Goal: Transaction & Acquisition: Purchase product/service

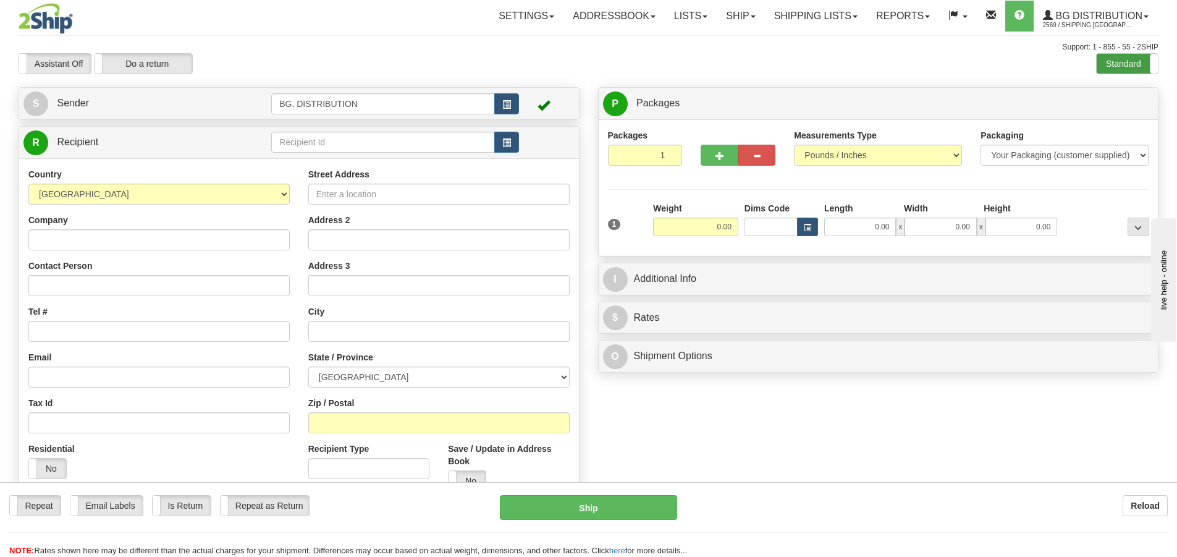
click at [1115, 67] on label "Standard" at bounding box center [1126, 64] width 61 height 20
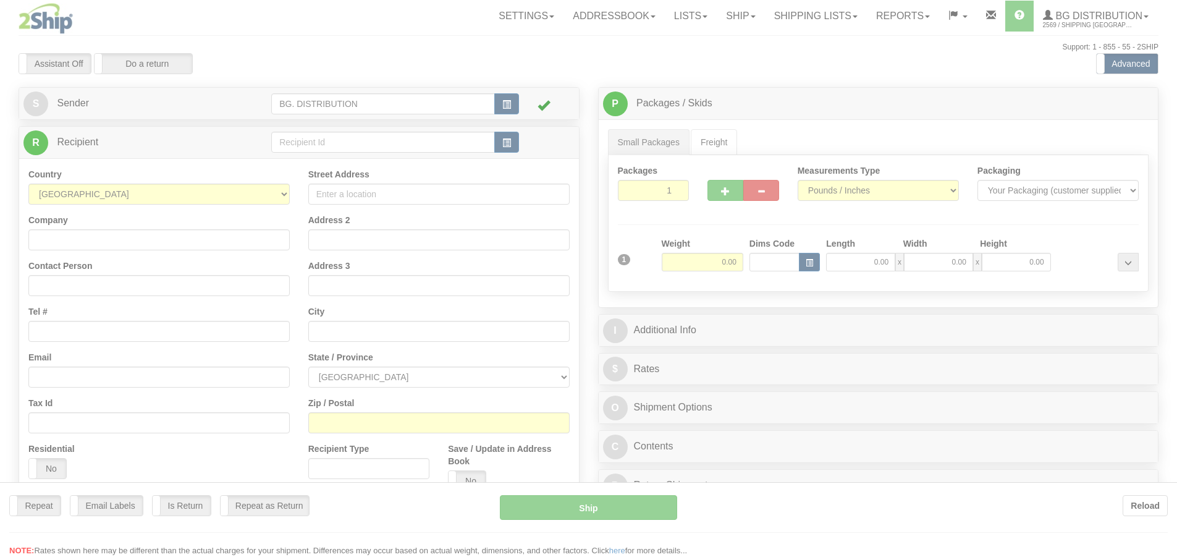
click at [352, 134] on div at bounding box center [588, 278] width 1177 height 557
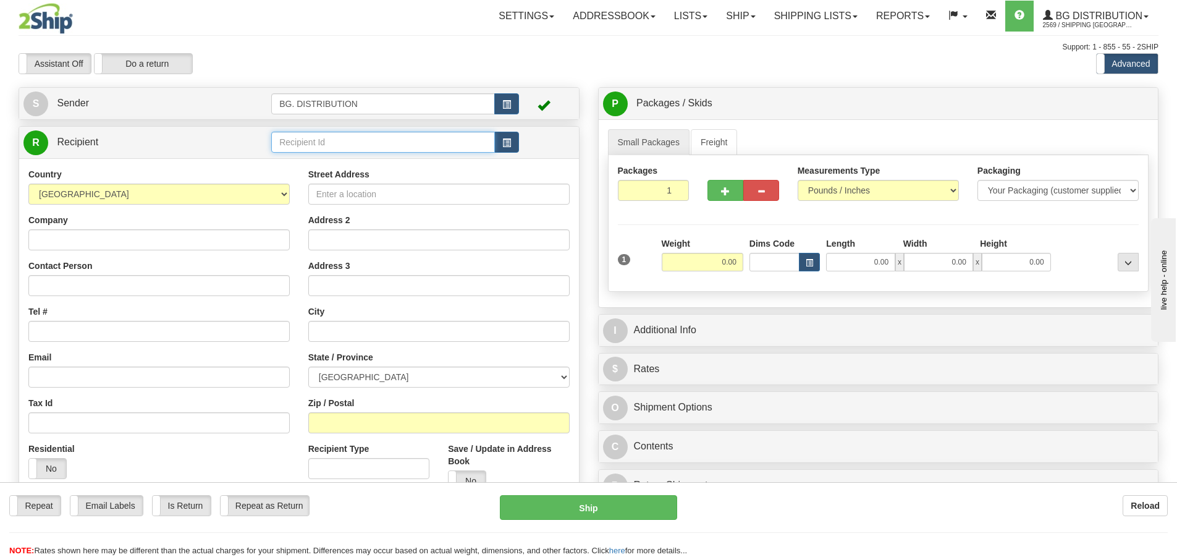
click at [352, 140] on input "text" at bounding box center [383, 142] width 224 height 21
type input "20334"
click button "Delete" at bounding box center [0, 0] width 0 height 0
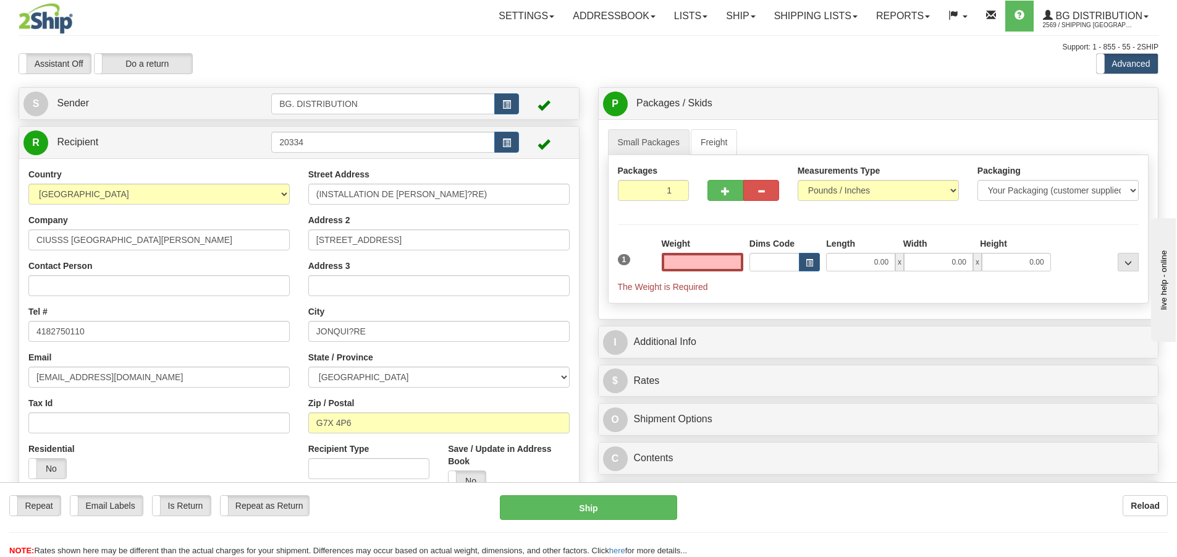
type input "0.00"
click at [411, 130] on td "20334" at bounding box center [395, 142] width 248 height 25
click at [405, 145] on input "20334" at bounding box center [383, 142] width 224 height 21
type input "20334."
click button "Delete" at bounding box center [0, 0] width 0 height 0
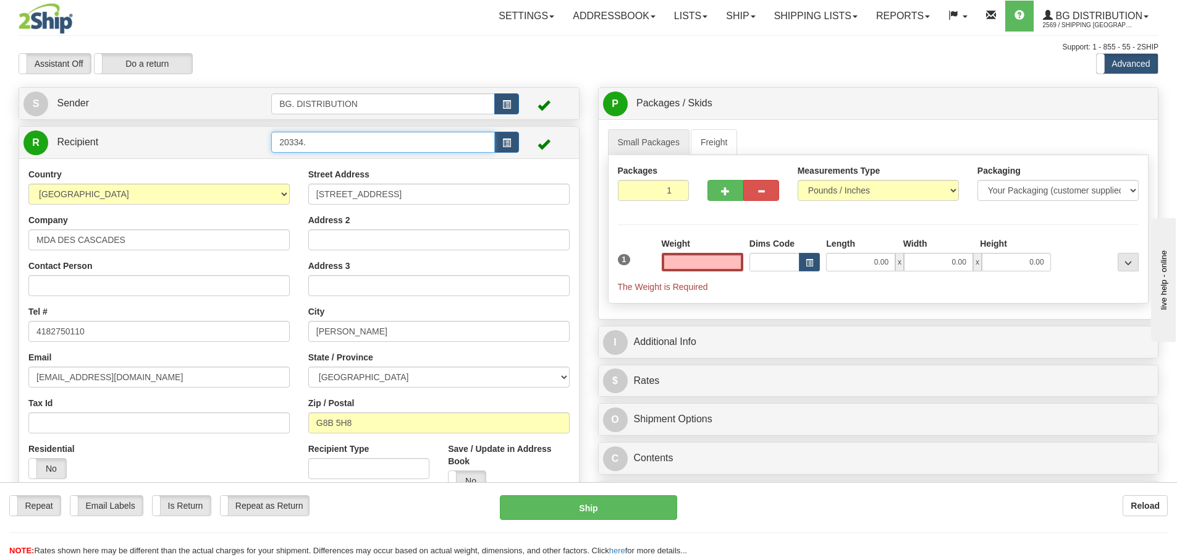
type input "0.00"
click at [409, 140] on input "20334." at bounding box center [383, 142] width 224 height 21
type input "20334.."
click button "Delete" at bounding box center [0, 0] width 0 height 0
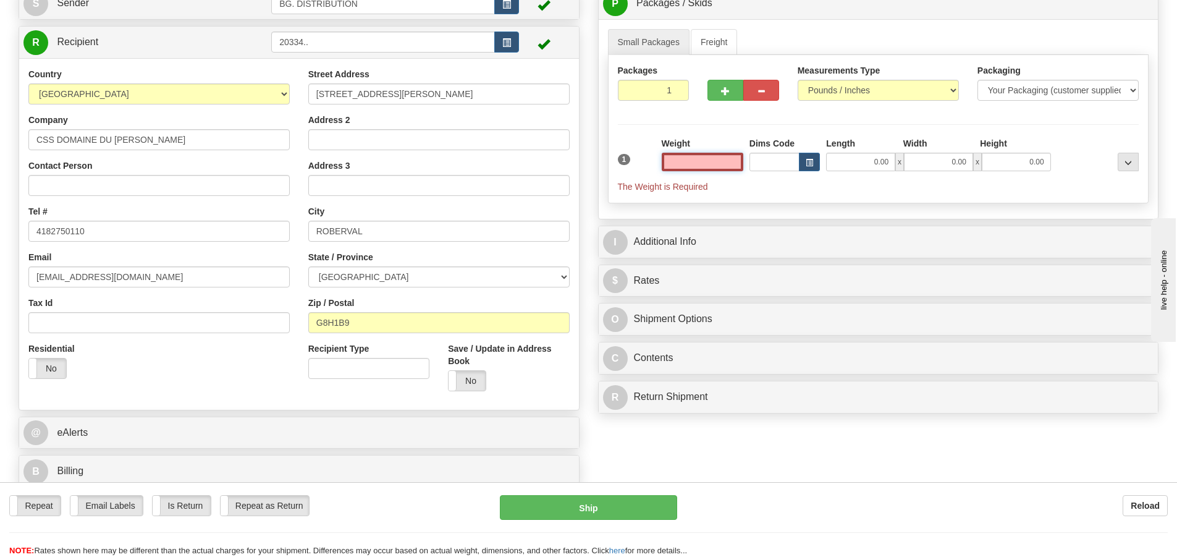
scroll to position [247, 0]
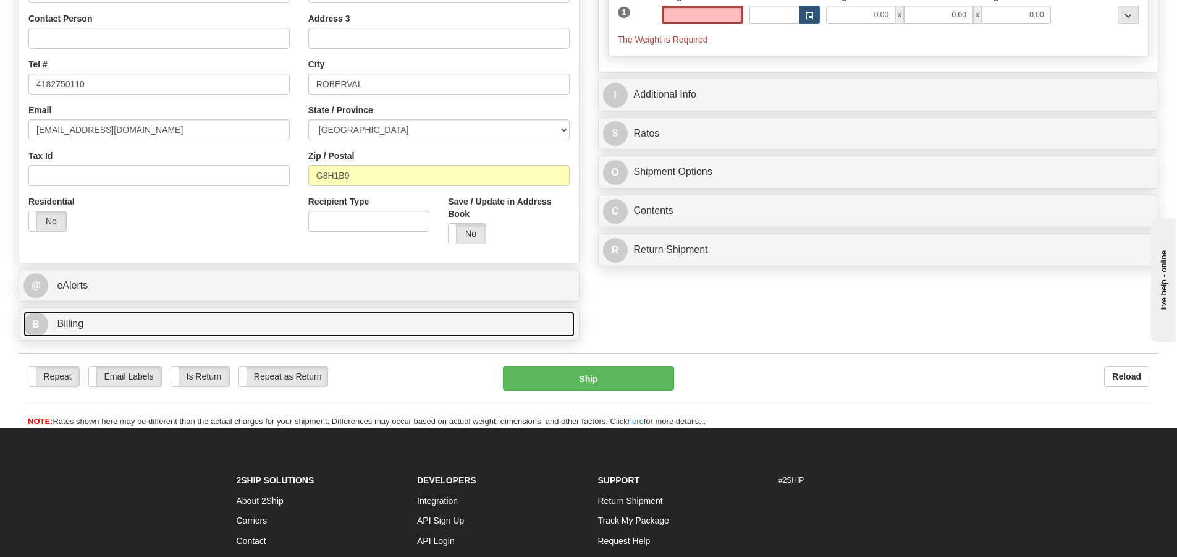
type input "0.00"
click at [28, 326] on span "B" at bounding box center [35, 324] width 25 height 25
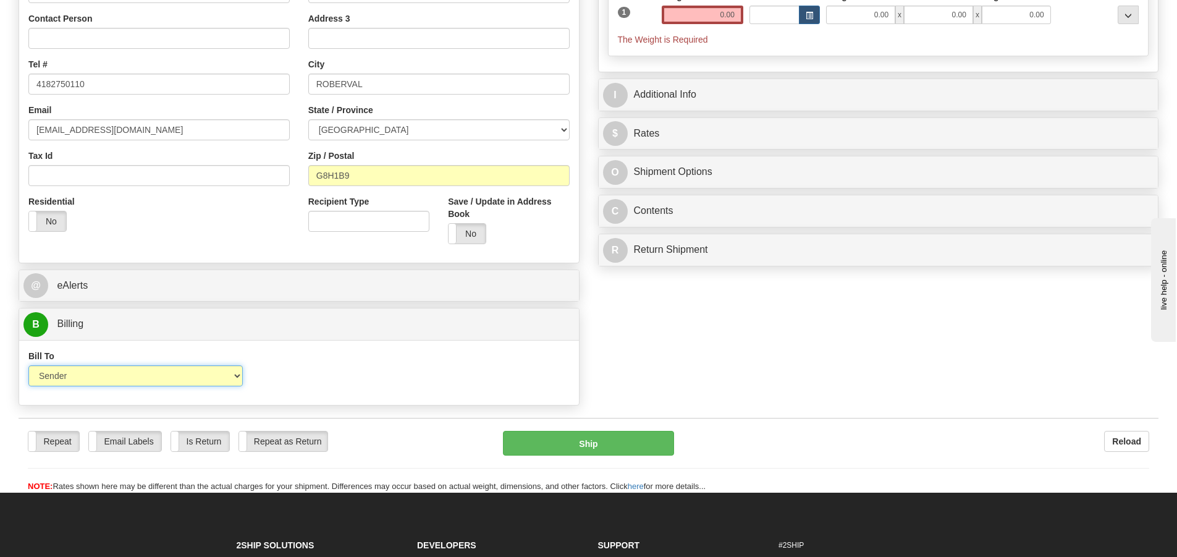
click at [65, 379] on select "Sender Recipient Third Party Collect" at bounding box center [135, 375] width 214 height 21
select select "2"
click at [28, 365] on select "Sender Recipient Third Party Collect" at bounding box center [135, 375] width 214 height 21
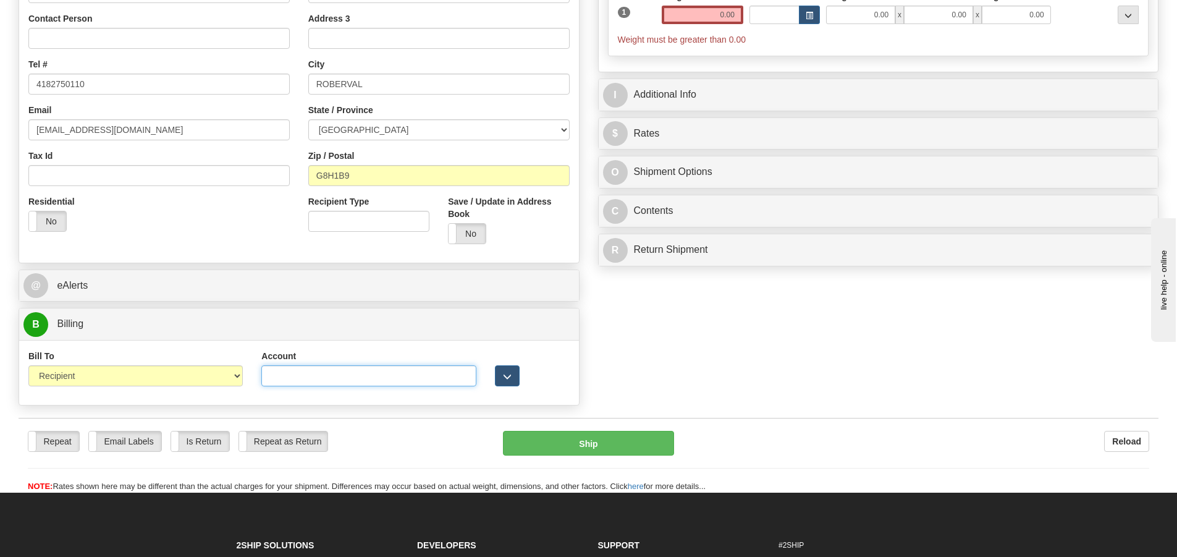
click at [330, 385] on input "Account" at bounding box center [368, 375] width 214 height 21
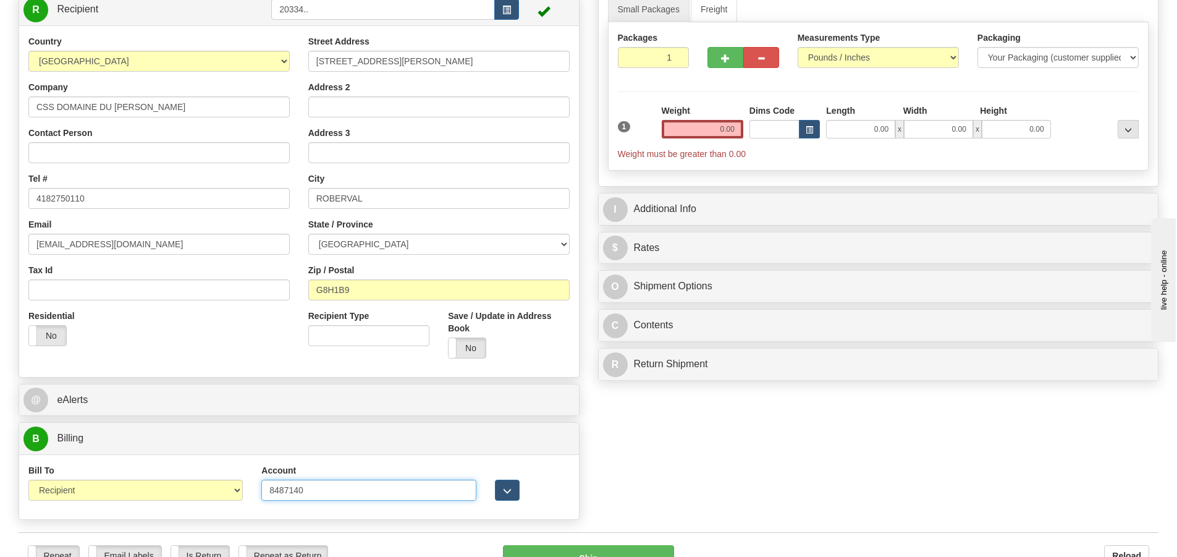
scroll to position [0, 0]
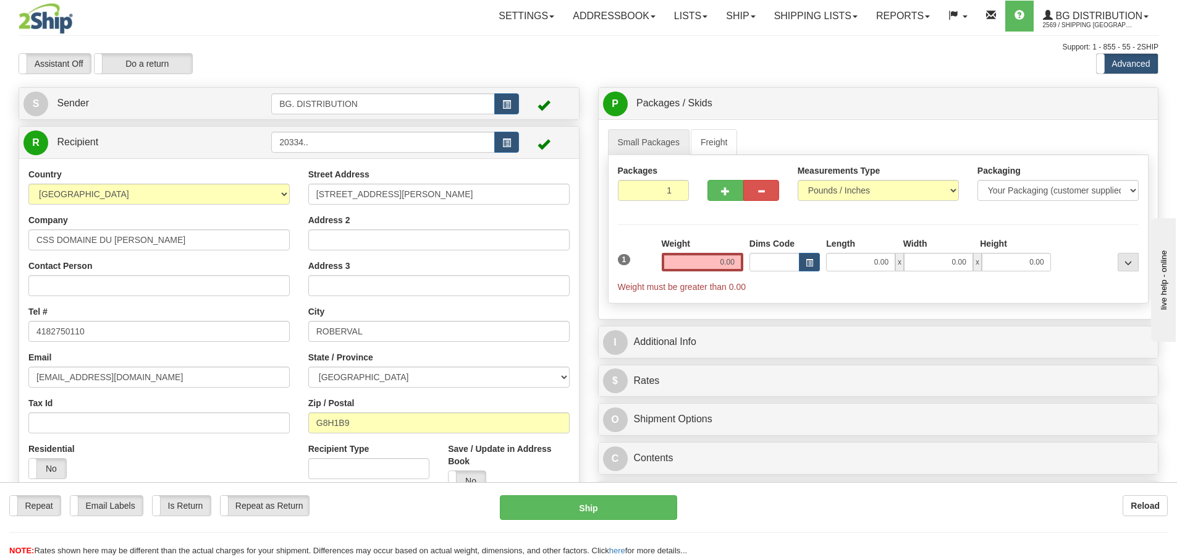
type input "8487140"
click at [726, 264] on input "0.00" at bounding box center [703, 262] width 82 height 19
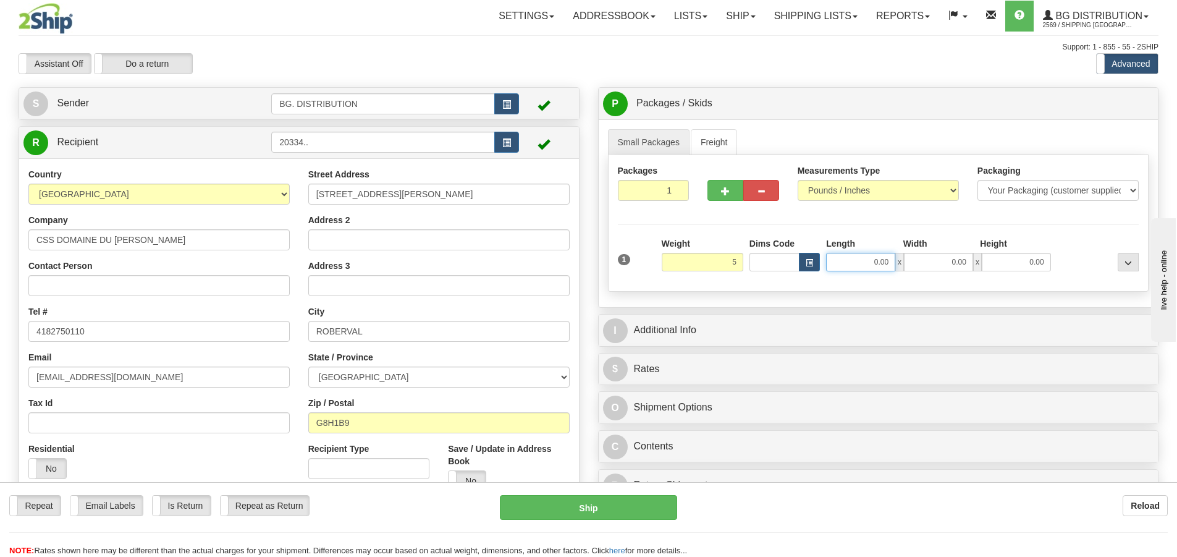
type input "5.00"
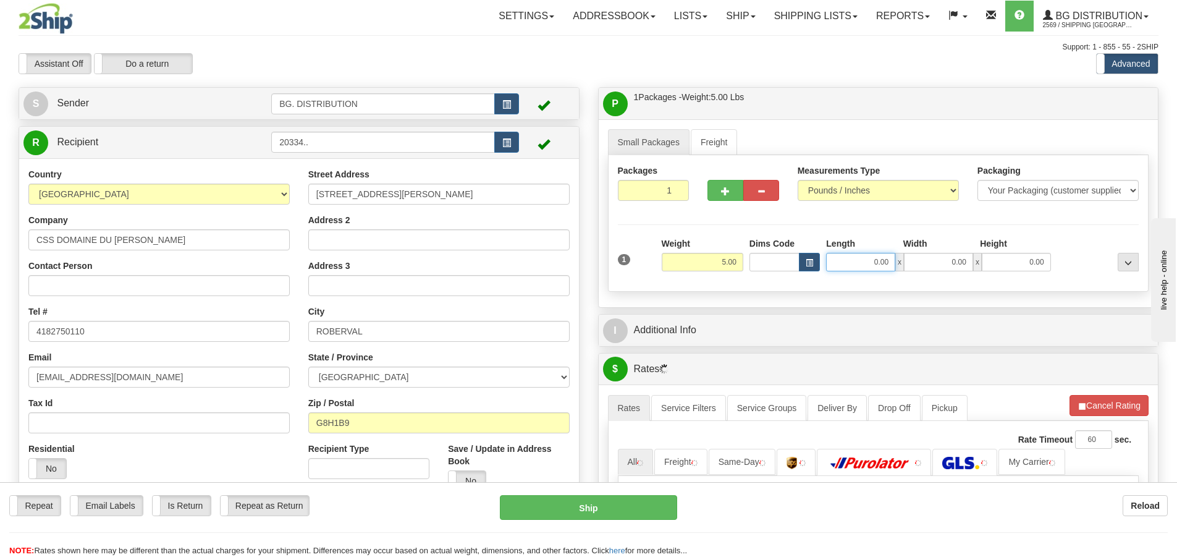
click at [857, 257] on input "0.00" at bounding box center [860, 262] width 69 height 19
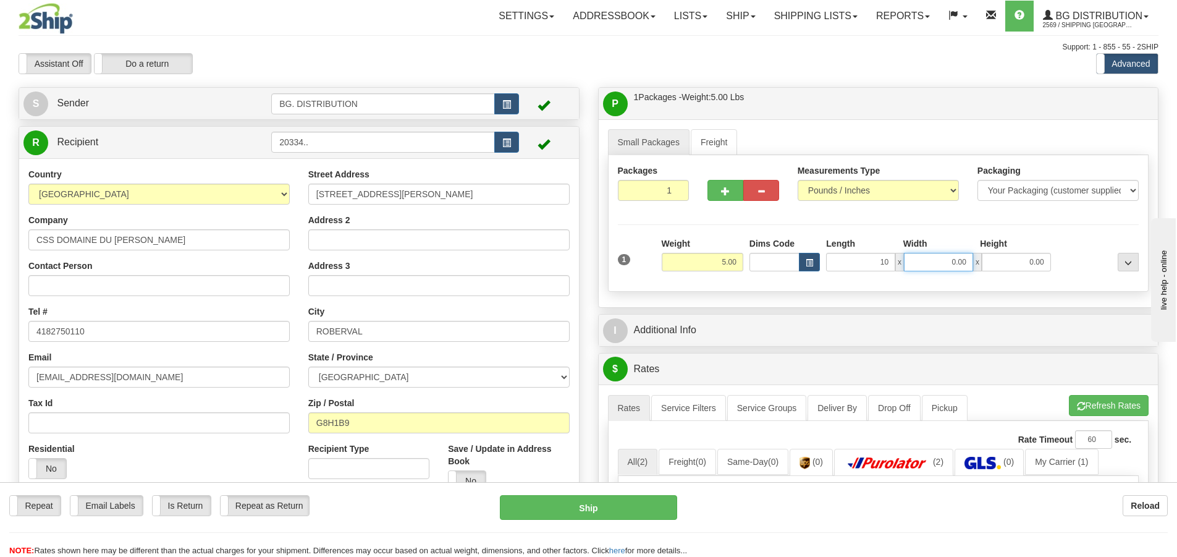
type input "10.00"
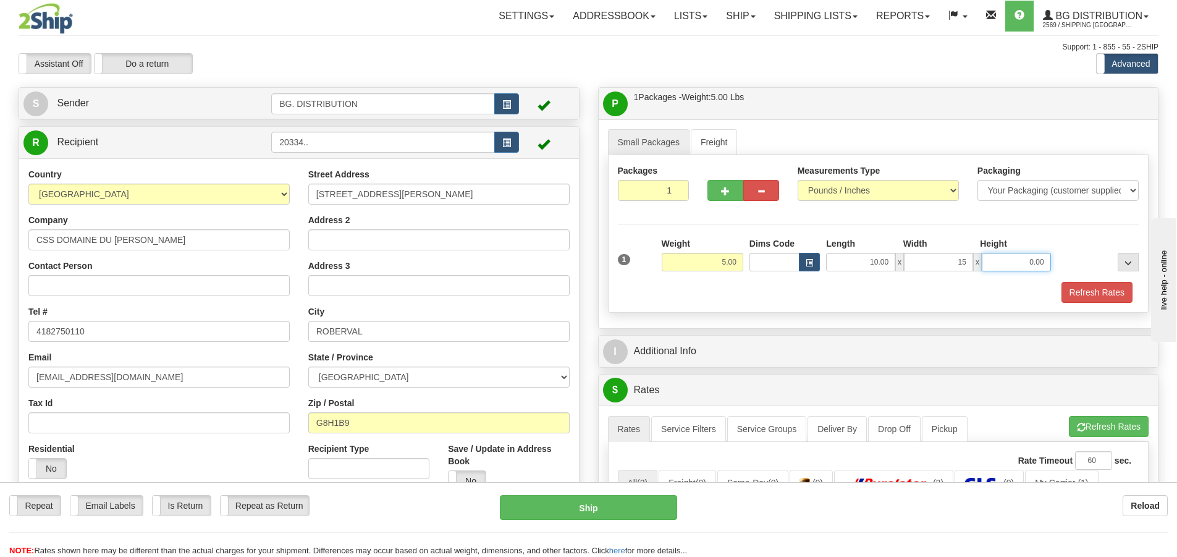
type input "15.00"
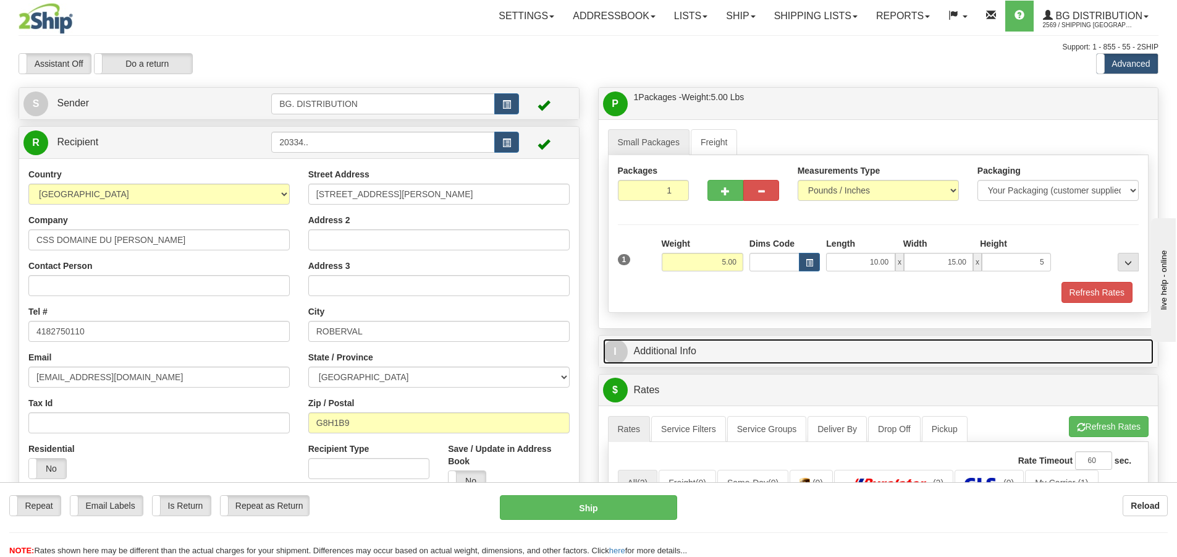
type input "5.00"
click at [615, 346] on span "I" at bounding box center [615, 351] width 25 height 25
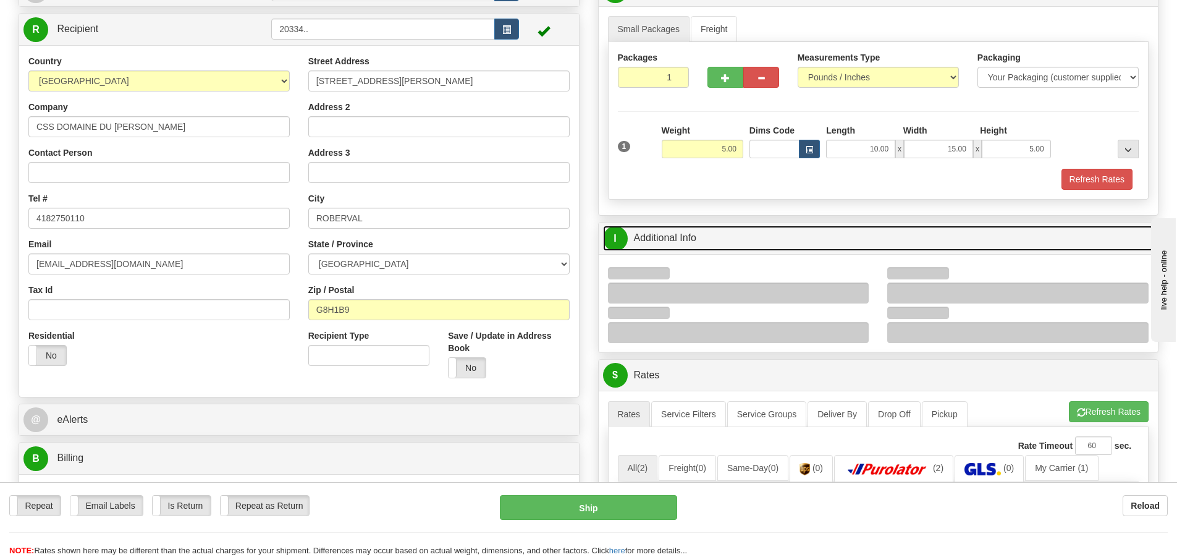
scroll to position [124, 0]
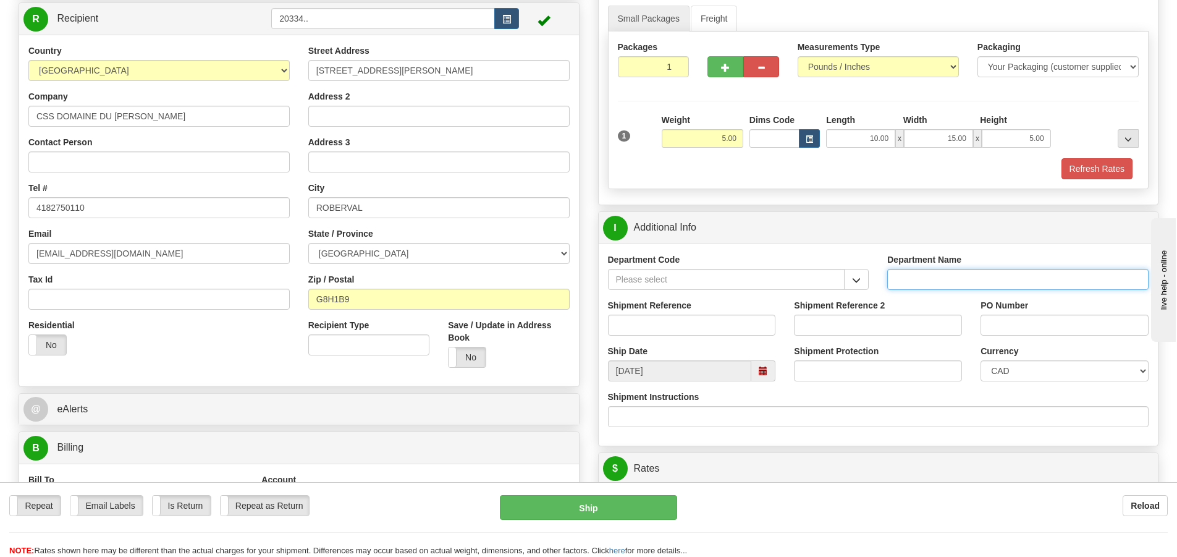
click at [908, 279] on input "Department Name" at bounding box center [1017, 279] width 261 height 21
type input "."
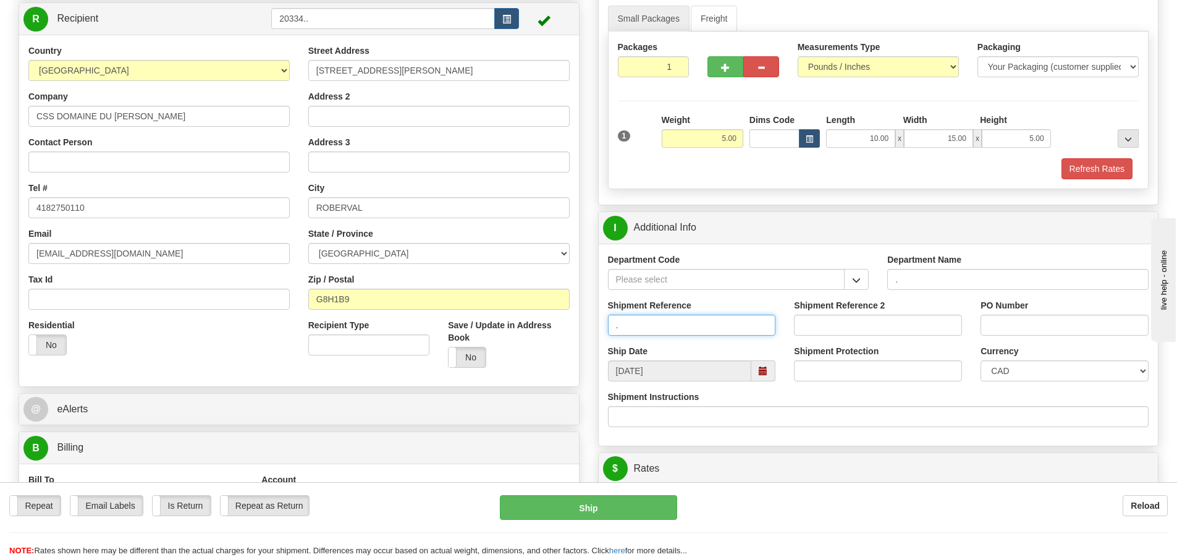
type input "."
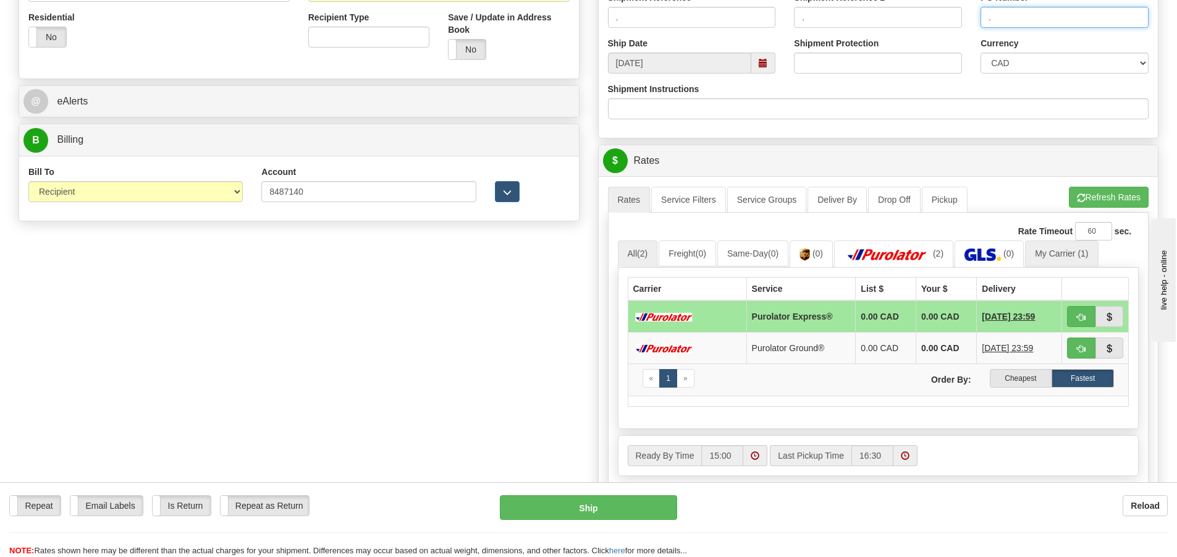
scroll to position [432, 0]
type input "."
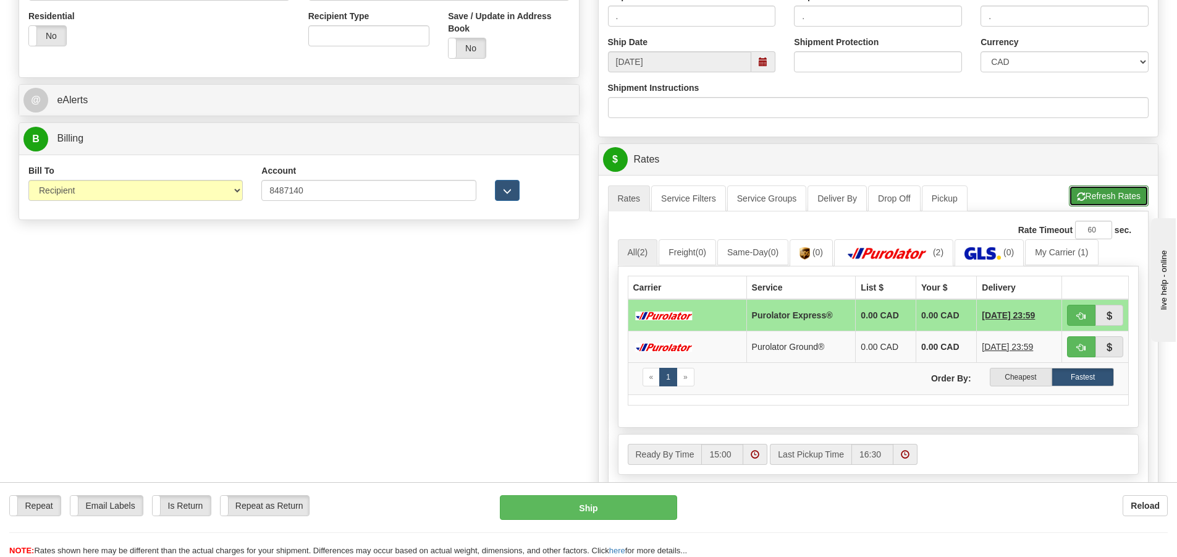
click at [1090, 187] on button "Refresh Rates" at bounding box center [1109, 195] width 80 height 21
click at [923, 251] on img at bounding box center [887, 253] width 86 height 12
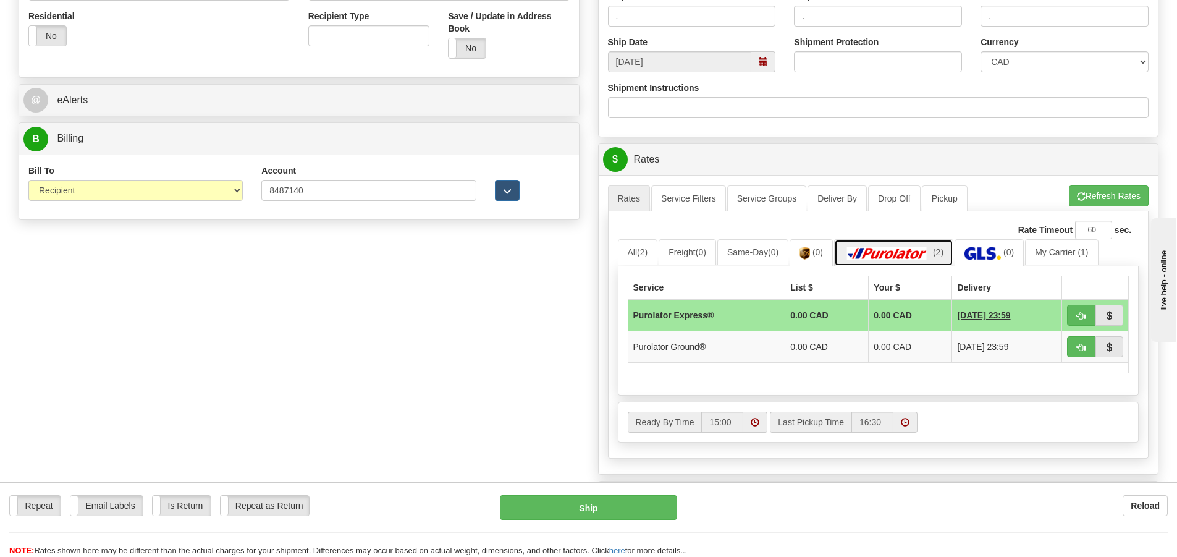
click at [923, 251] on img at bounding box center [887, 253] width 86 height 12
click at [1082, 343] on span "button" at bounding box center [1081, 347] width 9 height 8
type input "260"
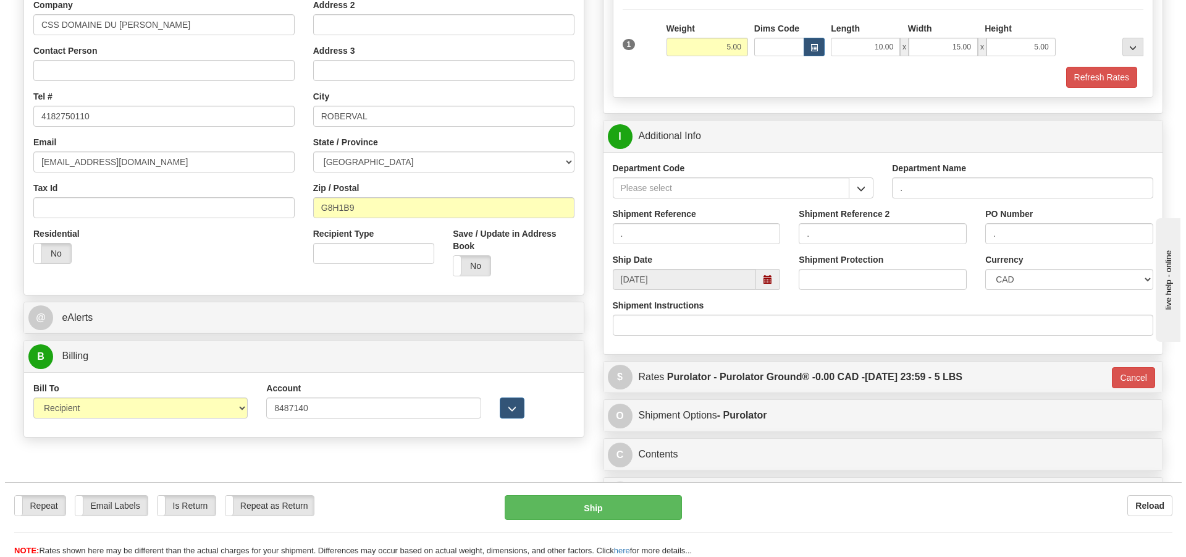
scroll to position [185, 0]
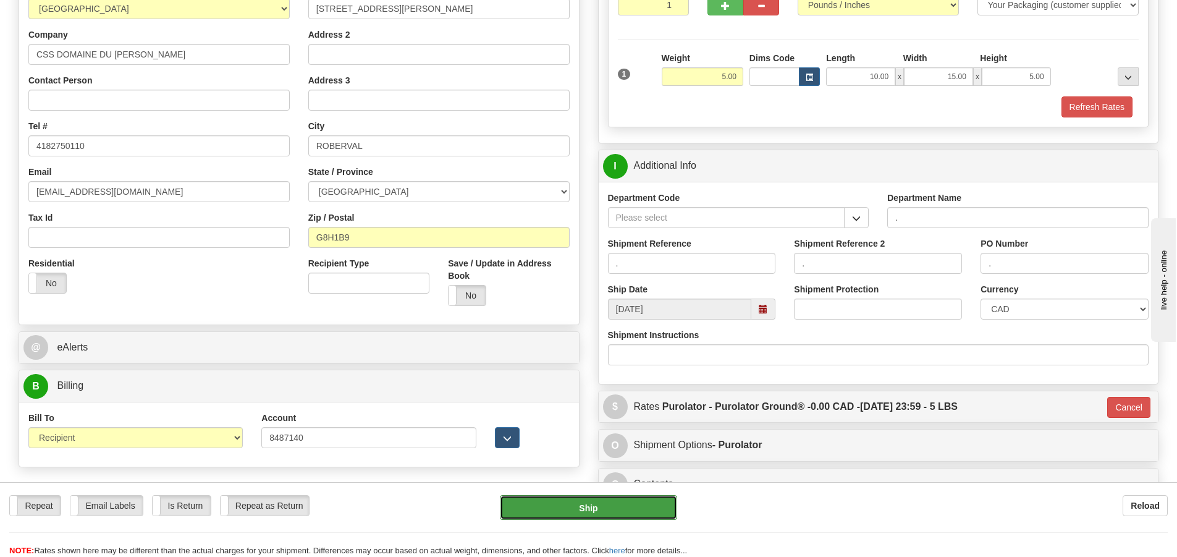
click at [642, 510] on button "Ship" at bounding box center [588, 507] width 177 height 25
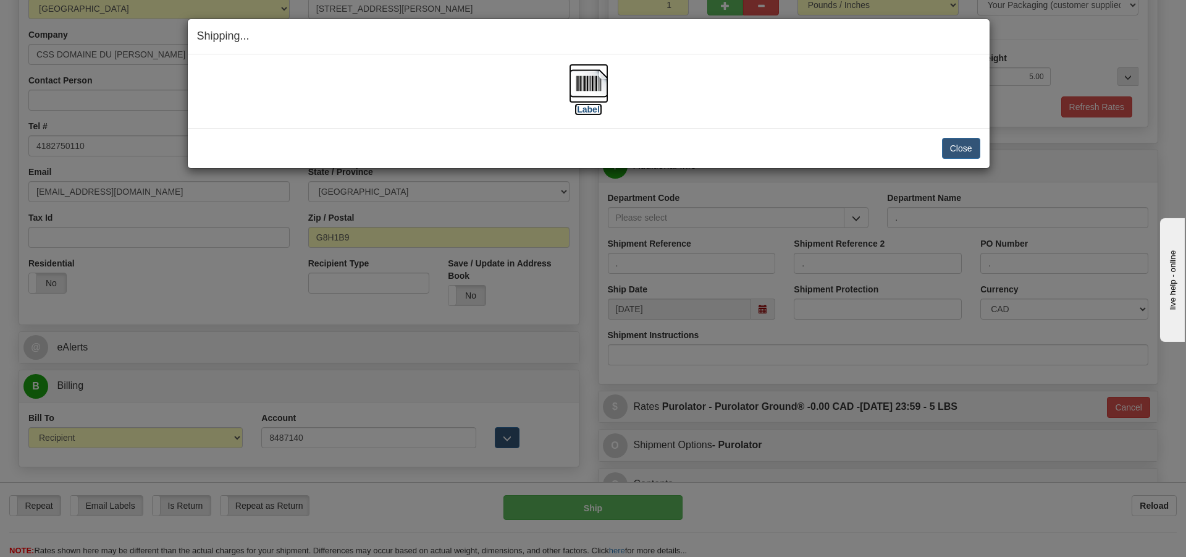
click at [580, 109] on label "[Label]" at bounding box center [588, 109] width 28 height 12
